Goal: Task Accomplishment & Management: Manage account settings

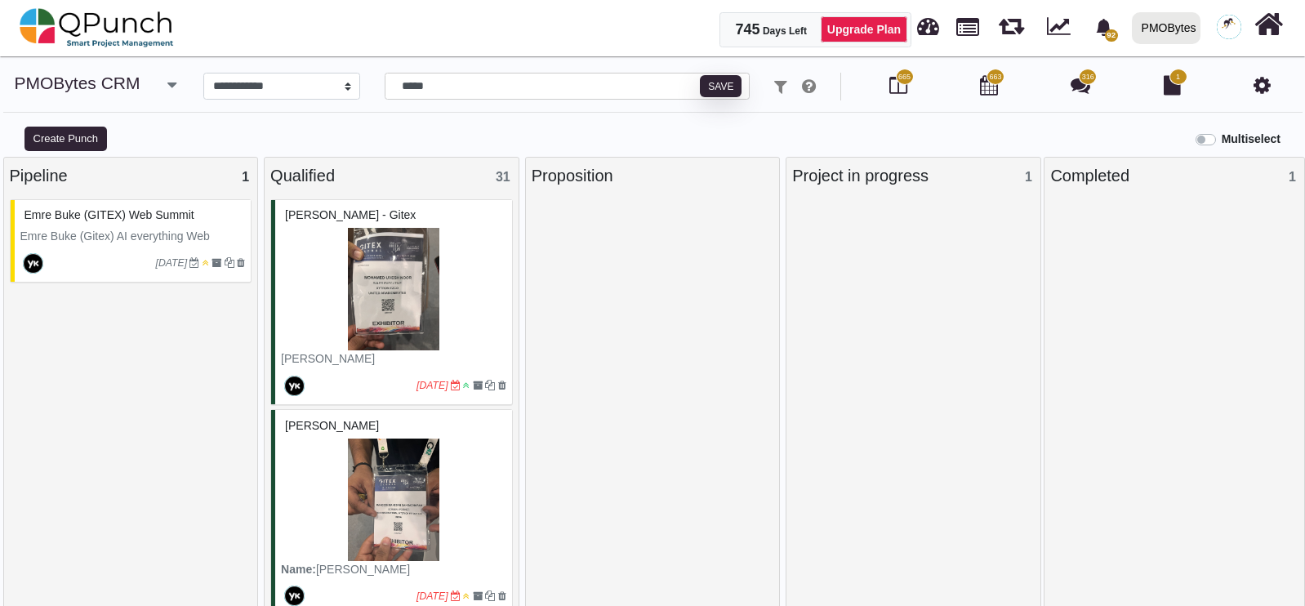
select select "*********"
click at [1220, 28] on img at bounding box center [1228, 27] width 24 height 24
click at [1123, 185] on link "Logout" at bounding box center [1179, 188] width 142 height 23
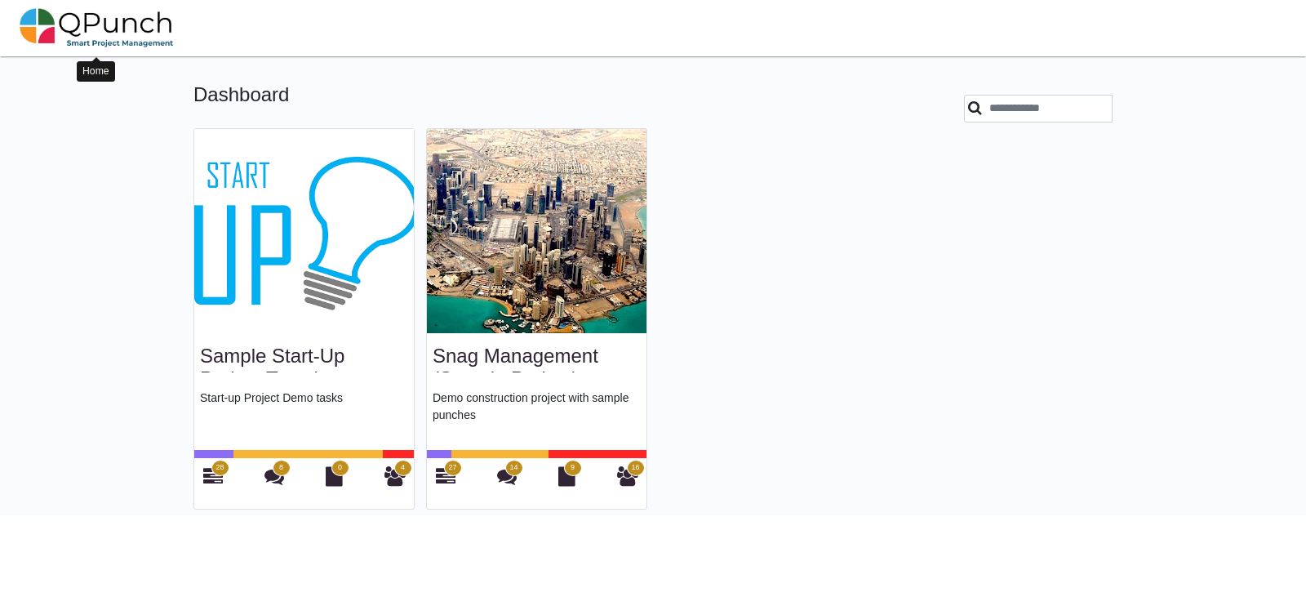
click at [111, 14] on img at bounding box center [97, 27] width 154 height 49
